Goal: Navigation & Orientation: Find specific page/section

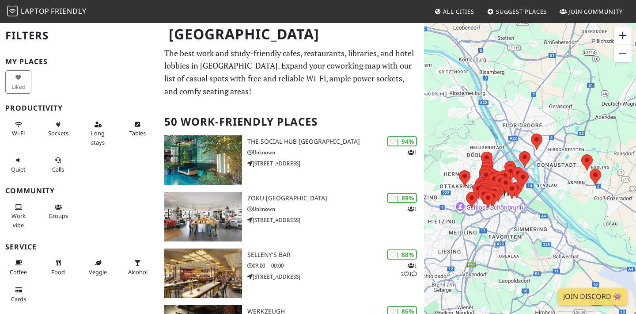
click at [624, 34] on button "Zoom in" at bounding box center [623, 36] width 18 height 18
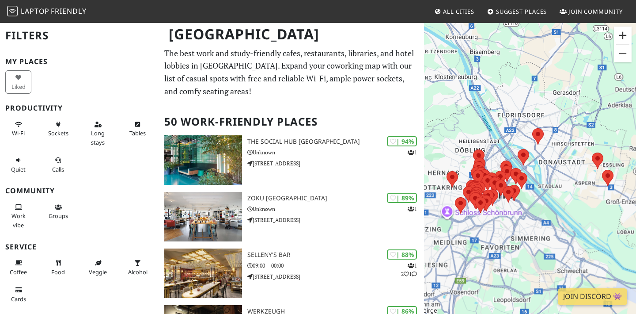
click at [624, 34] on button "Zoom in" at bounding box center [623, 36] width 18 height 18
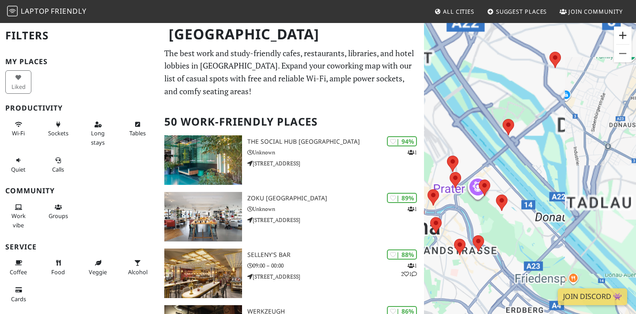
click at [624, 34] on button "Zoom in" at bounding box center [623, 36] width 18 height 18
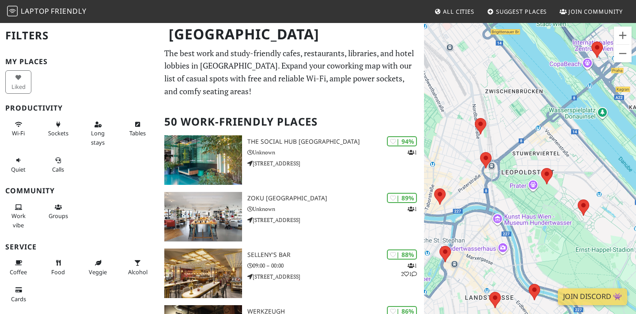
drag, startPoint x: 460, startPoint y: 167, endPoint x: 574, endPoint y: 136, distance: 117.7
click at [574, 136] on div "To navigate, press the arrow keys." at bounding box center [530, 179] width 212 height 314
click at [486, 162] on img at bounding box center [485, 160] width 11 height 16
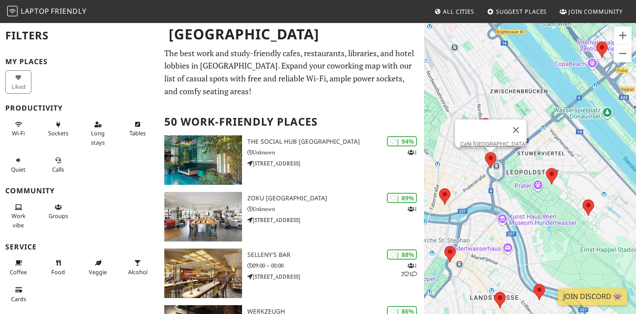
click at [485, 152] on area at bounding box center [485, 152] width 0 height 0
click at [518, 122] on button "Close" at bounding box center [516, 129] width 21 height 21
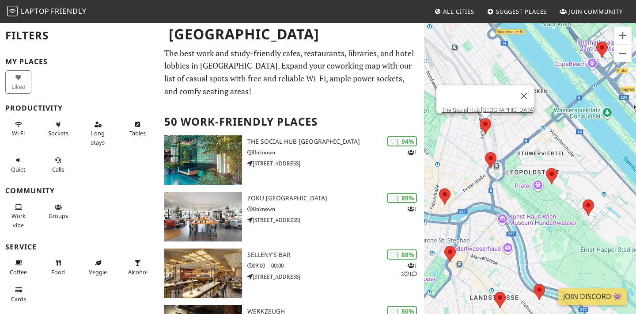
click at [480, 118] on area at bounding box center [480, 118] width 0 height 0
click at [546, 168] on area at bounding box center [546, 168] width 0 height 0
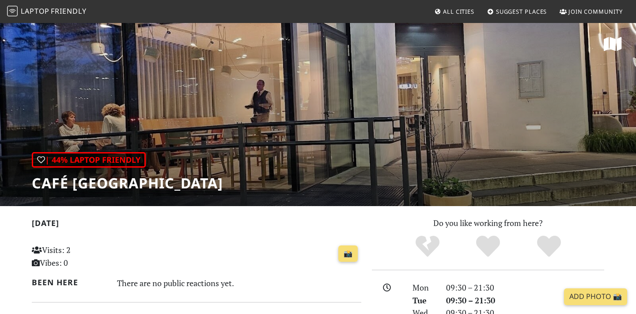
click at [120, 185] on h1 "Café [GEOGRAPHIC_DATA]" at bounding box center [127, 183] width 191 height 17
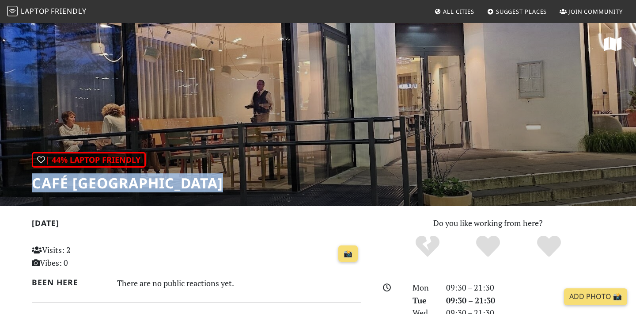
click at [120, 185] on h1 "Café [GEOGRAPHIC_DATA]" at bounding box center [127, 183] width 191 height 17
copy div "Café [GEOGRAPHIC_DATA]"
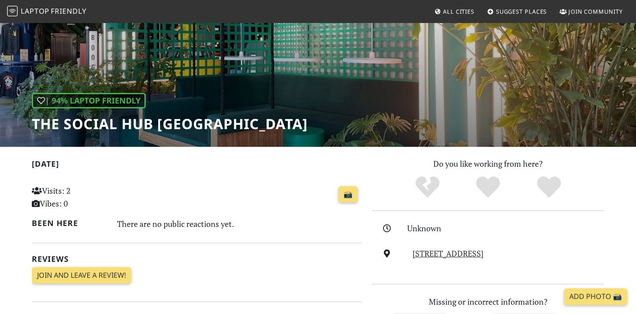
scroll to position [60, 0]
click at [136, 117] on h1 "The Social Hub [GEOGRAPHIC_DATA]" at bounding box center [170, 123] width 276 height 17
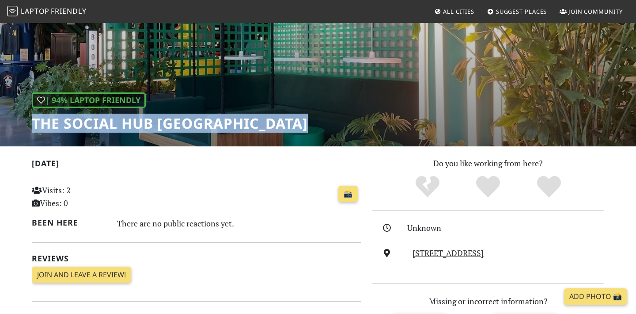
click at [136, 117] on h1 "The Social Hub [GEOGRAPHIC_DATA]" at bounding box center [170, 123] width 276 height 17
